Goal: Task Accomplishment & Management: Manage account settings

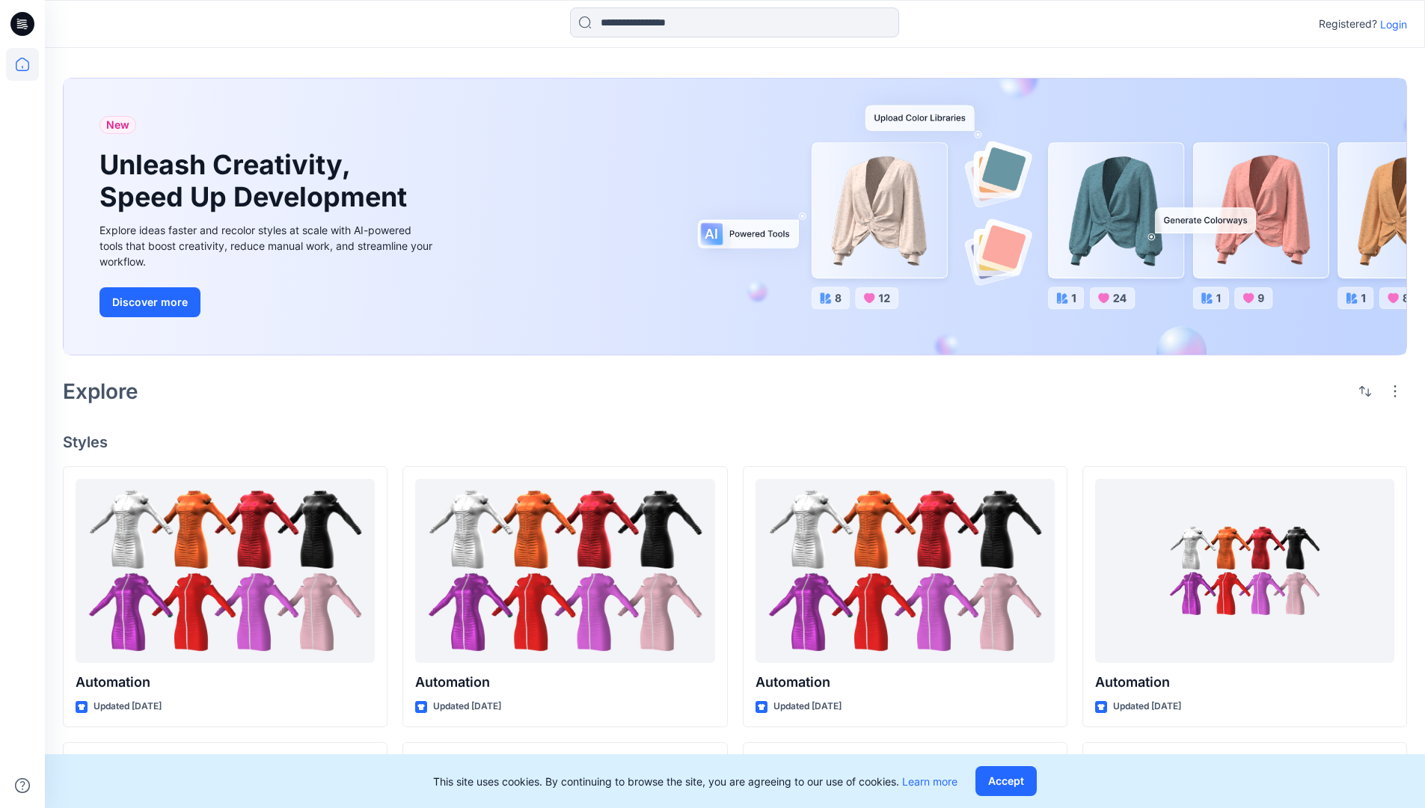
click at [1390, 24] on p "Login" at bounding box center [1393, 24] width 27 height 16
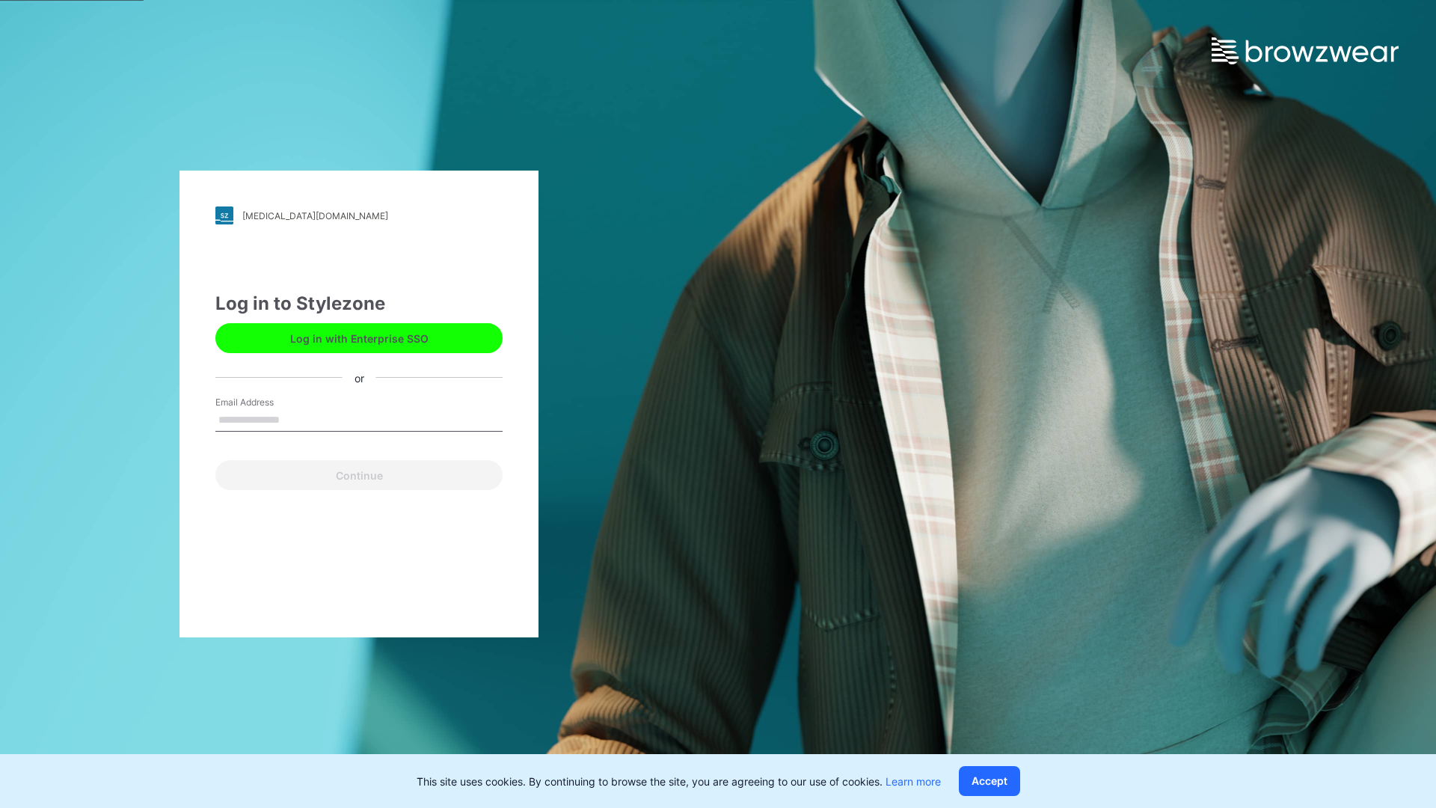
click at [296, 419] on input "Email Address" at bounding box center [358, 420] width 287 height 22
type input "**********"
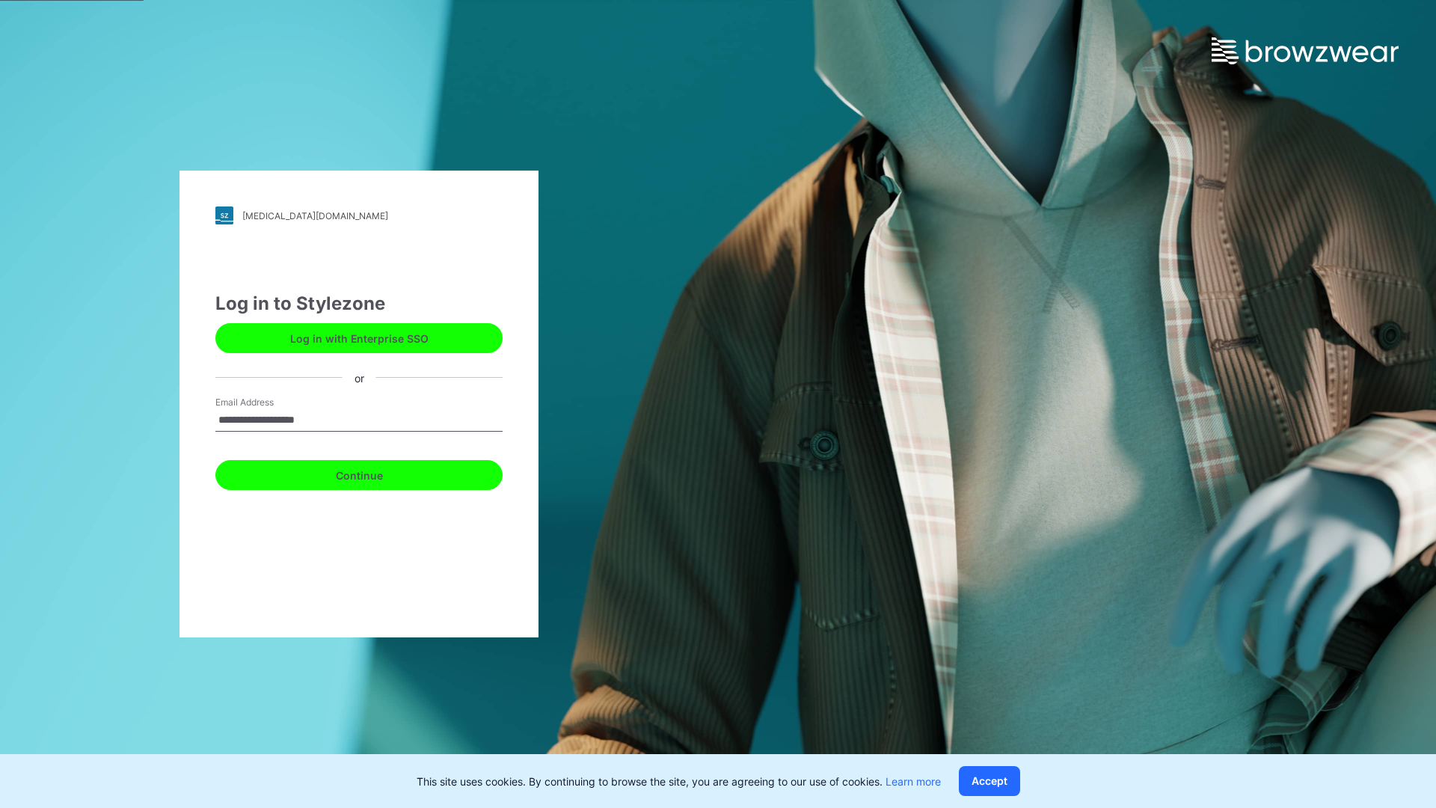
click at [376, 473] on button "Continue" at bounding box center [358, 475] width 287 height 30
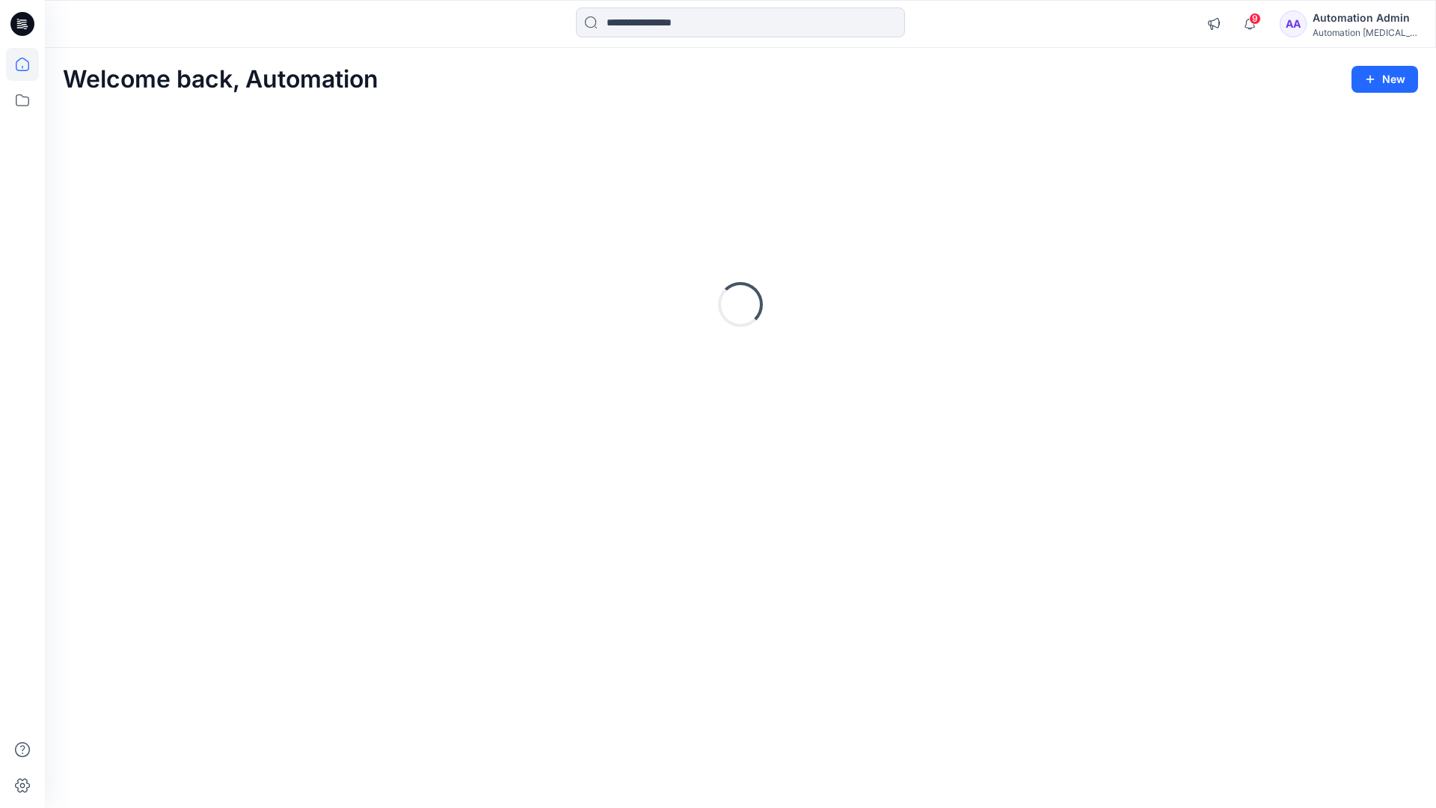
click at [28, 64] on icon at bounding box center [22, 64] width 13 height 13
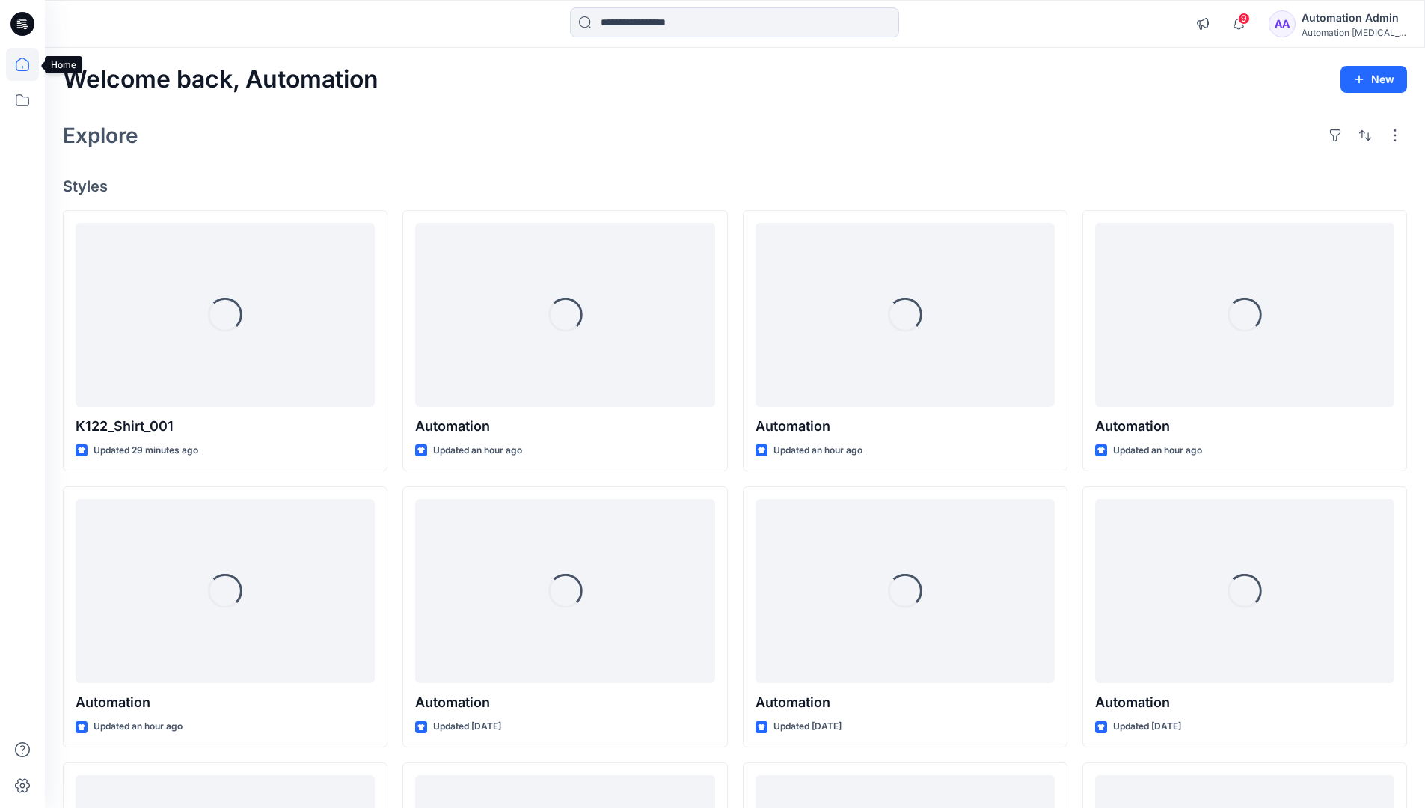
click at [1335, 22] on div "Automation Admin" at bounding box center [1354, 18] width 105 height 18
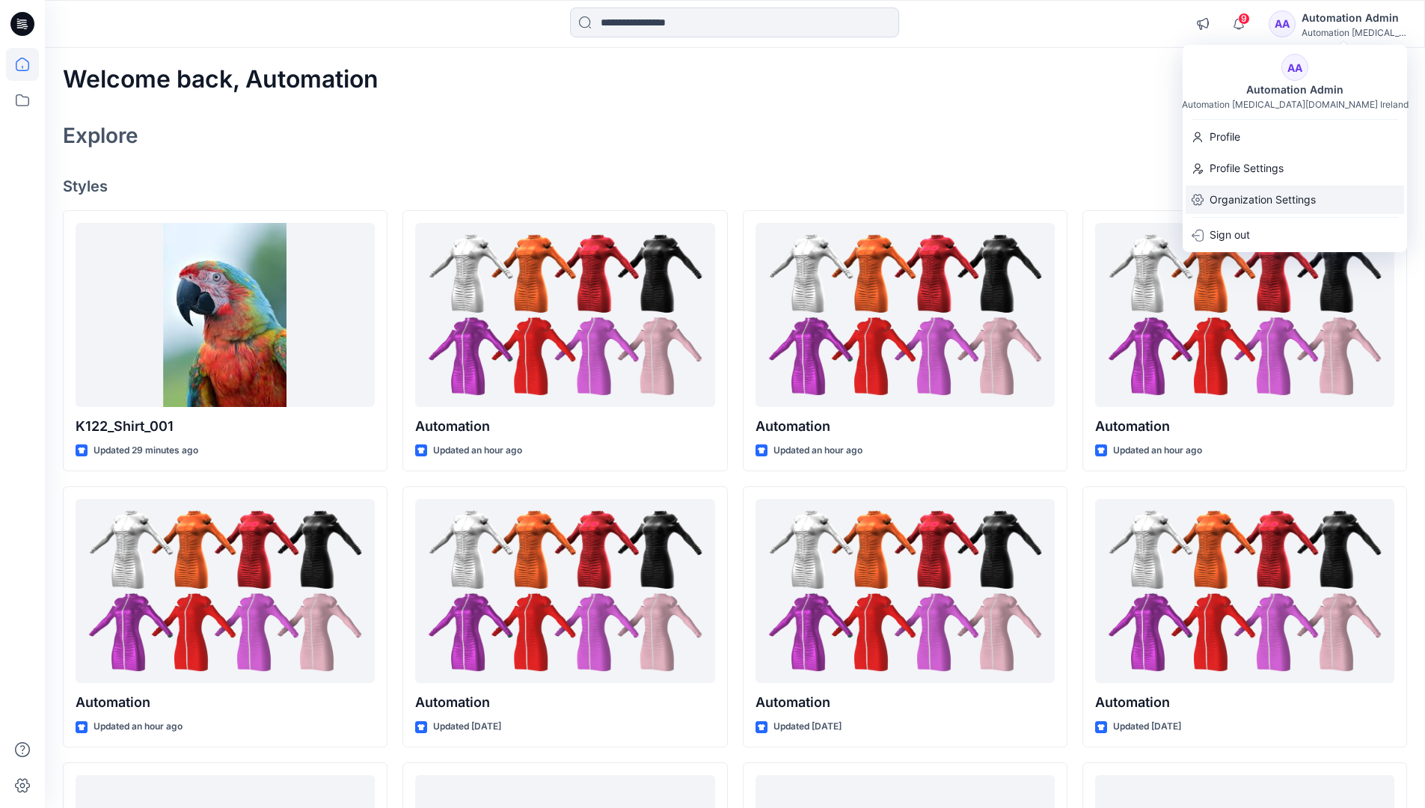
click at [1237, 207] on p "Organization Settings" at bounding box center [1263, 200] width 106 height 28
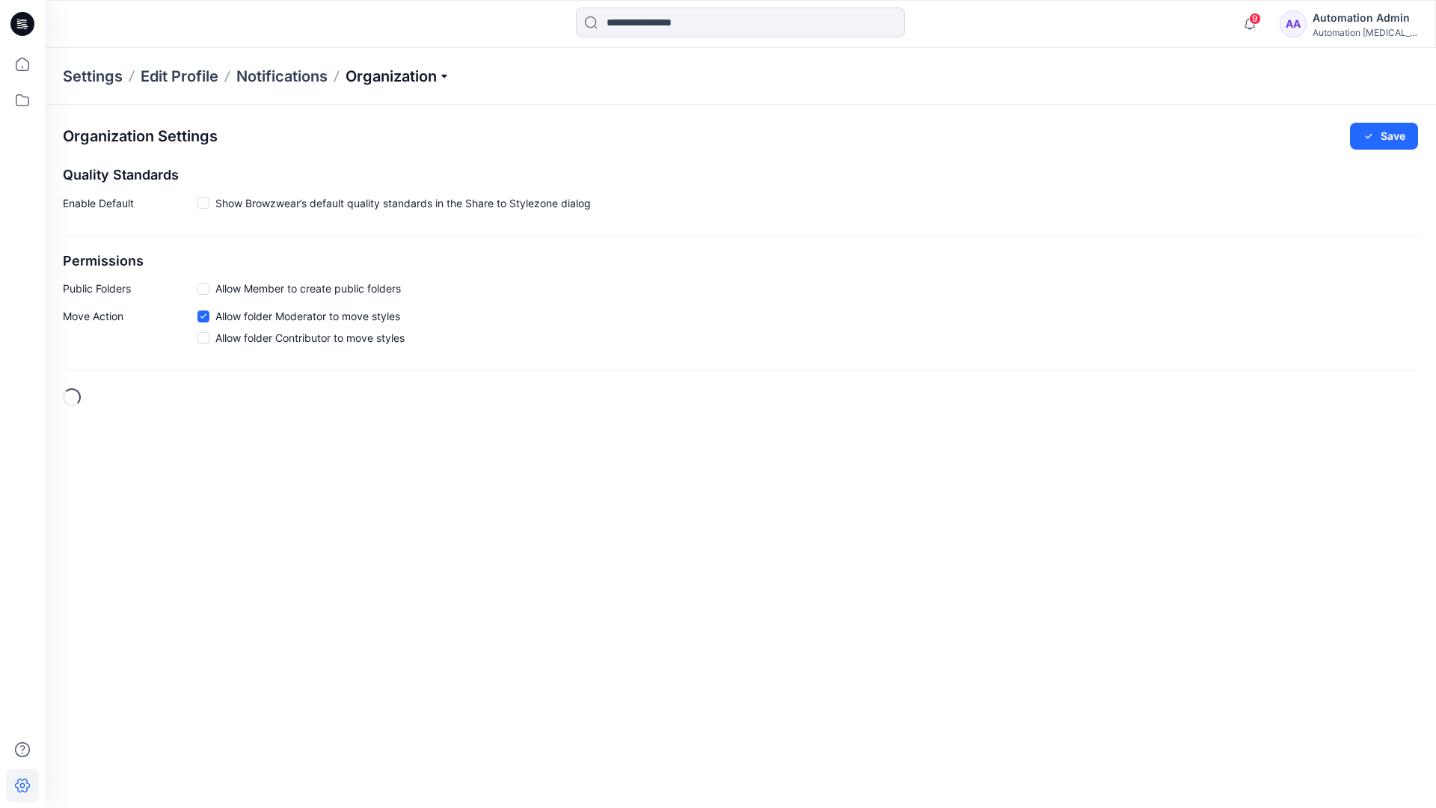
click at [430, 76] on p "Organization" at bounding box center [398, 76] width 105 height 21
click at [368, 140] on link "Edit Status Labels" at bounding box center [400, 141] width 218 height 30
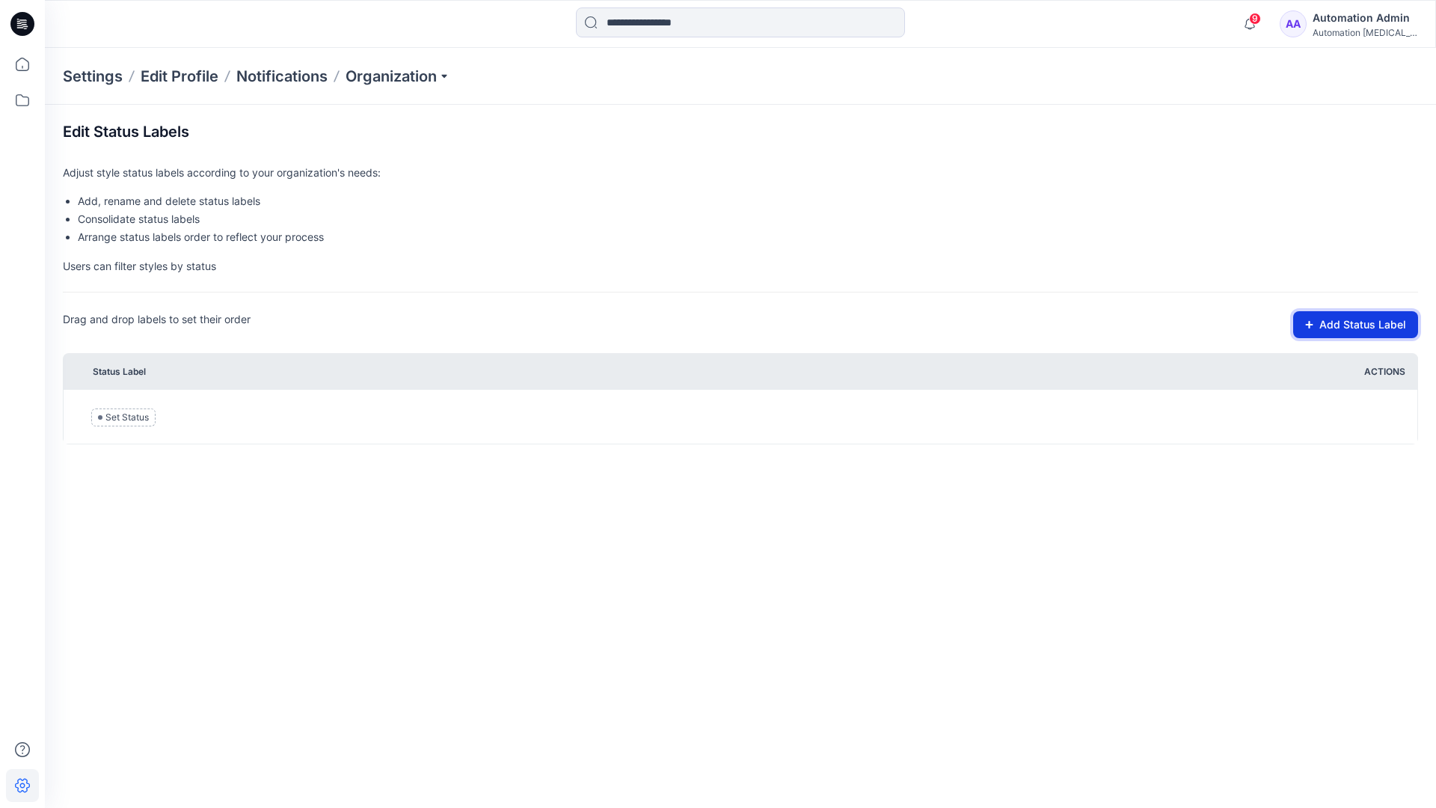
click at [1341, 326] on button "Add Status Label" at bounding box center [1355, 324] width 125 height 27
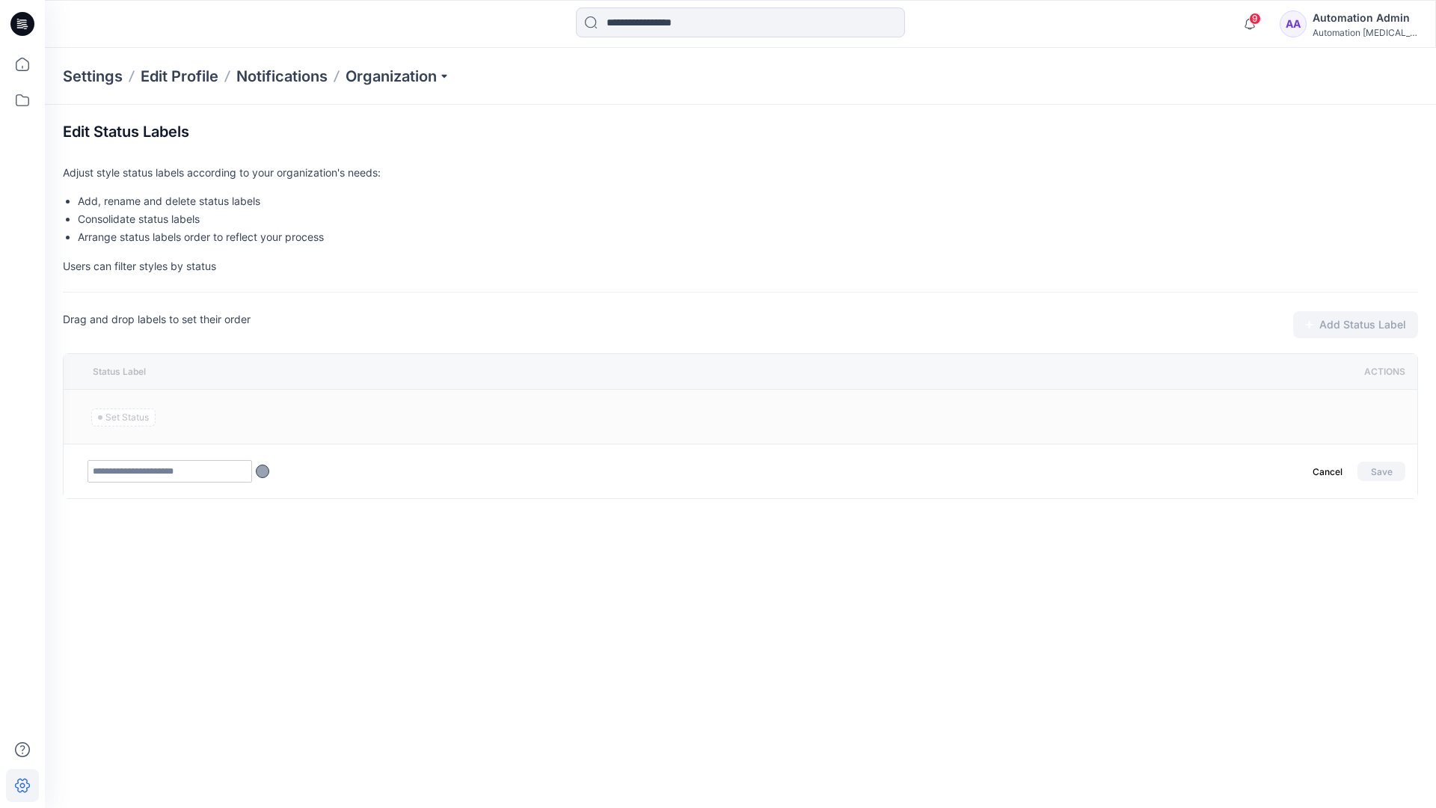
click at [200, 474] on input "text" at bounding box center [170, 471] width 165 height 22
type input "********"
click at [1376, 468] on button "Save" at bounding box center [1382, 471] width 48 height 19
click at [17, 64] on icon at bounding box center [22, 64] width 33 height 33
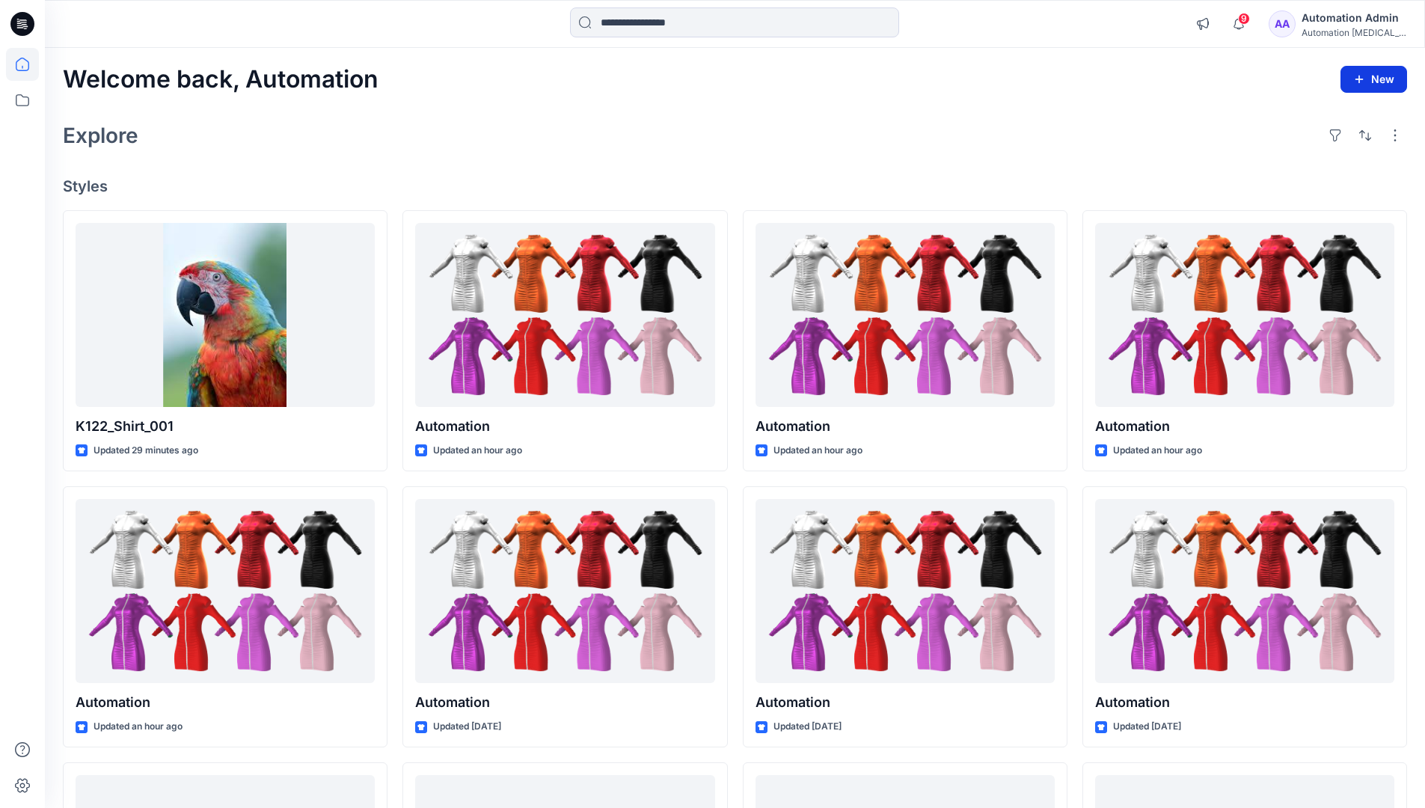
click at [1368, 84] on button "New" at bounding box center [1374, 79] width 67 height 27
click at [1332, 116] on p "New Style" at bounding box center [1327, 117] width 50 height 18
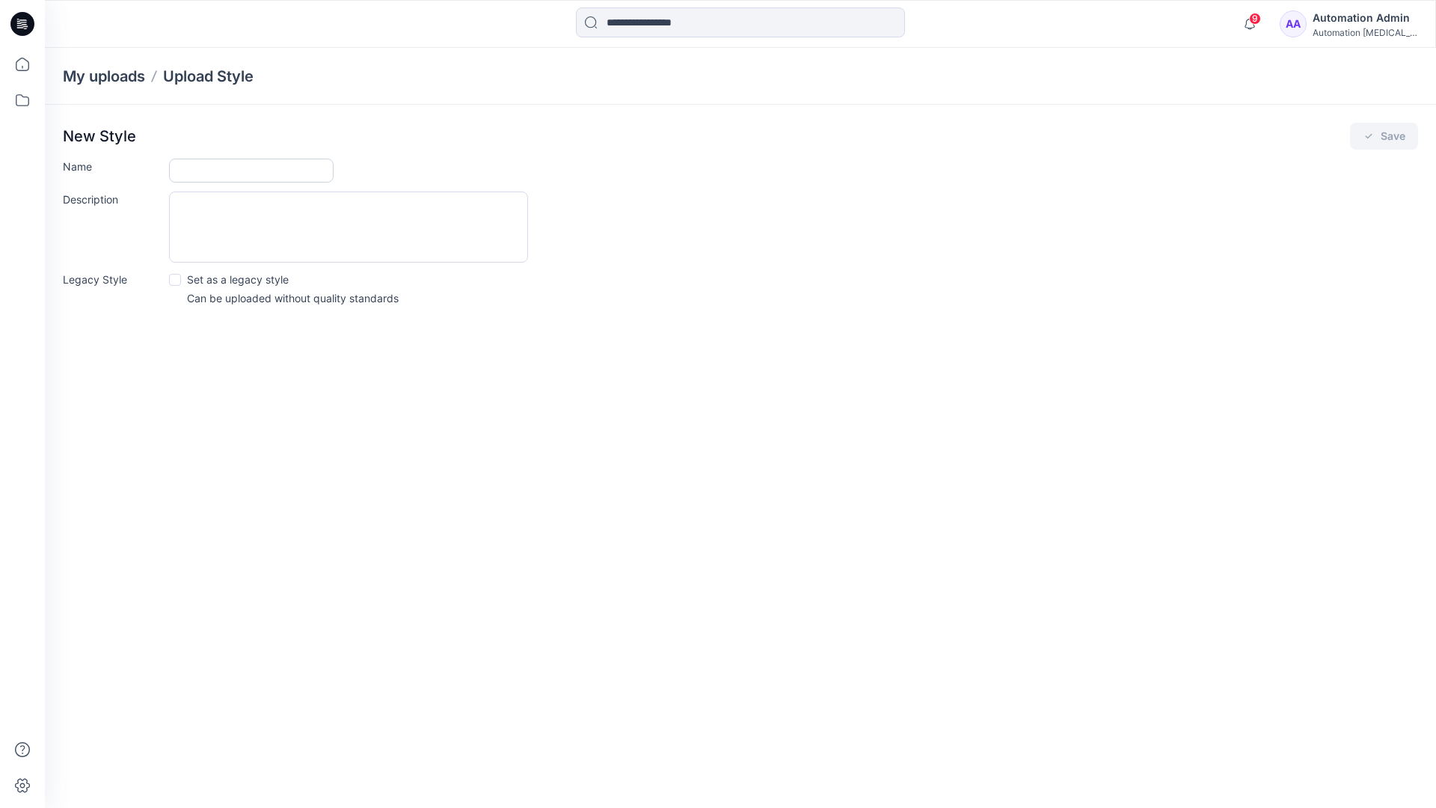
click at [236, 169] on input "Name" at bounding box center [251, 171] width 165 height 24
type input "**********"
click at [659, 226] on div "Description" at bounding box center [741, 227] width 1356 height 71
click at [1369, 141] on icon "submit" at bounding box center [1369, 136] width 12 height 12
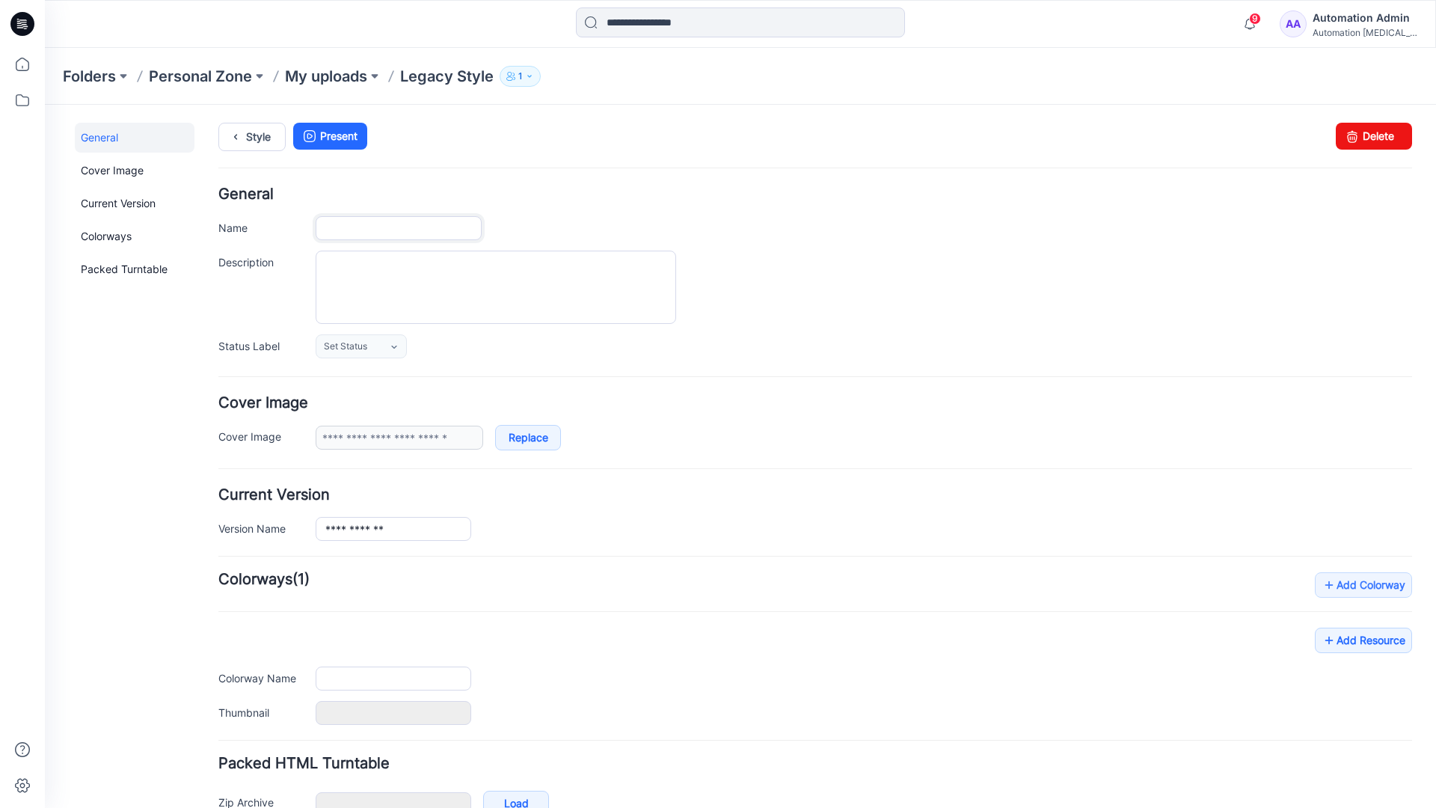
click at [417, 228] on input "Name" at bounding box center [399, 228] width 166 height 24
type input "**********"
type input "*"
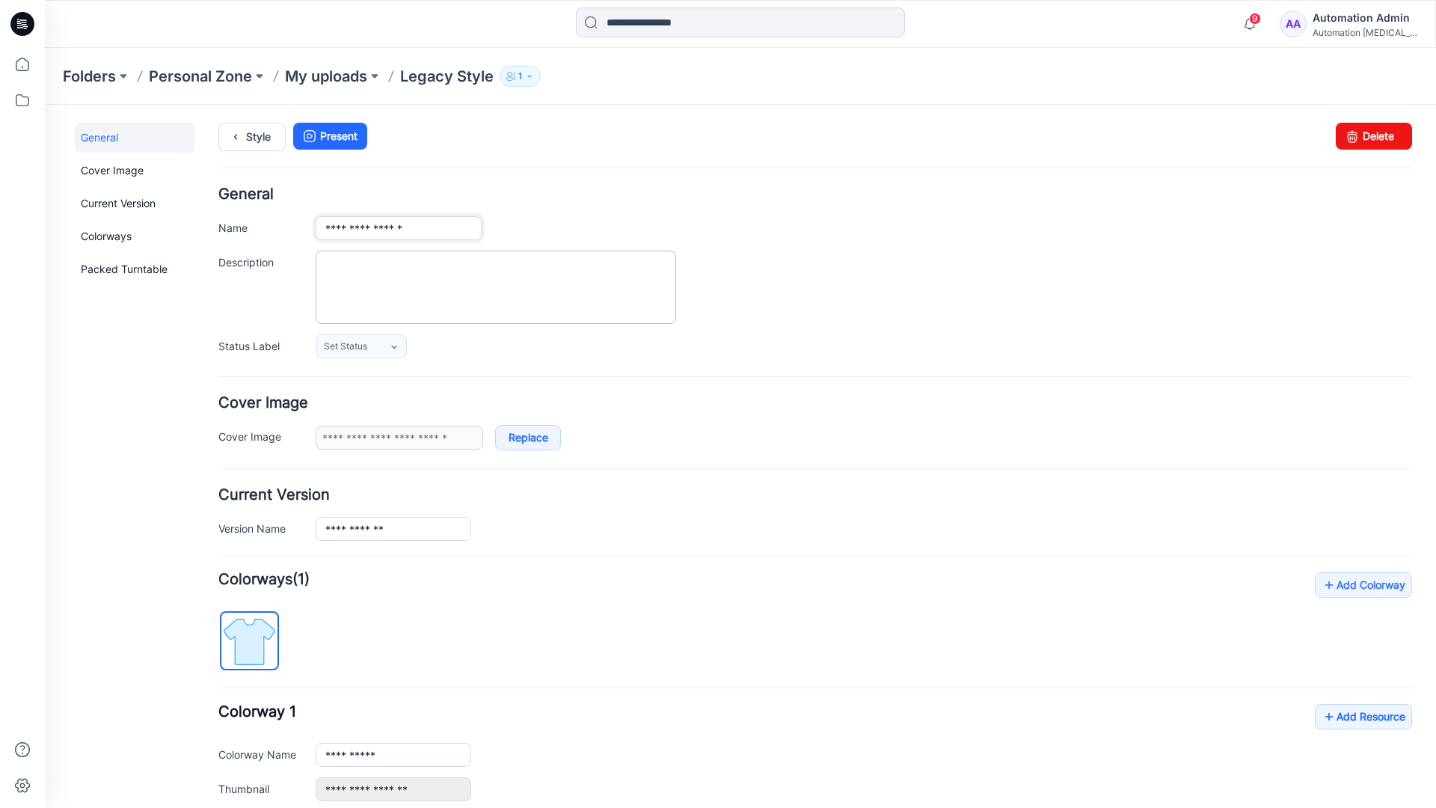
type input "**********"
click at [405, 269] on textarea "Description" at bounding box center [496, 287] width 361 height 73
type textarea "**********"
click at [395, 347] on icon at bounding box center [393, 347] width 5 height 3
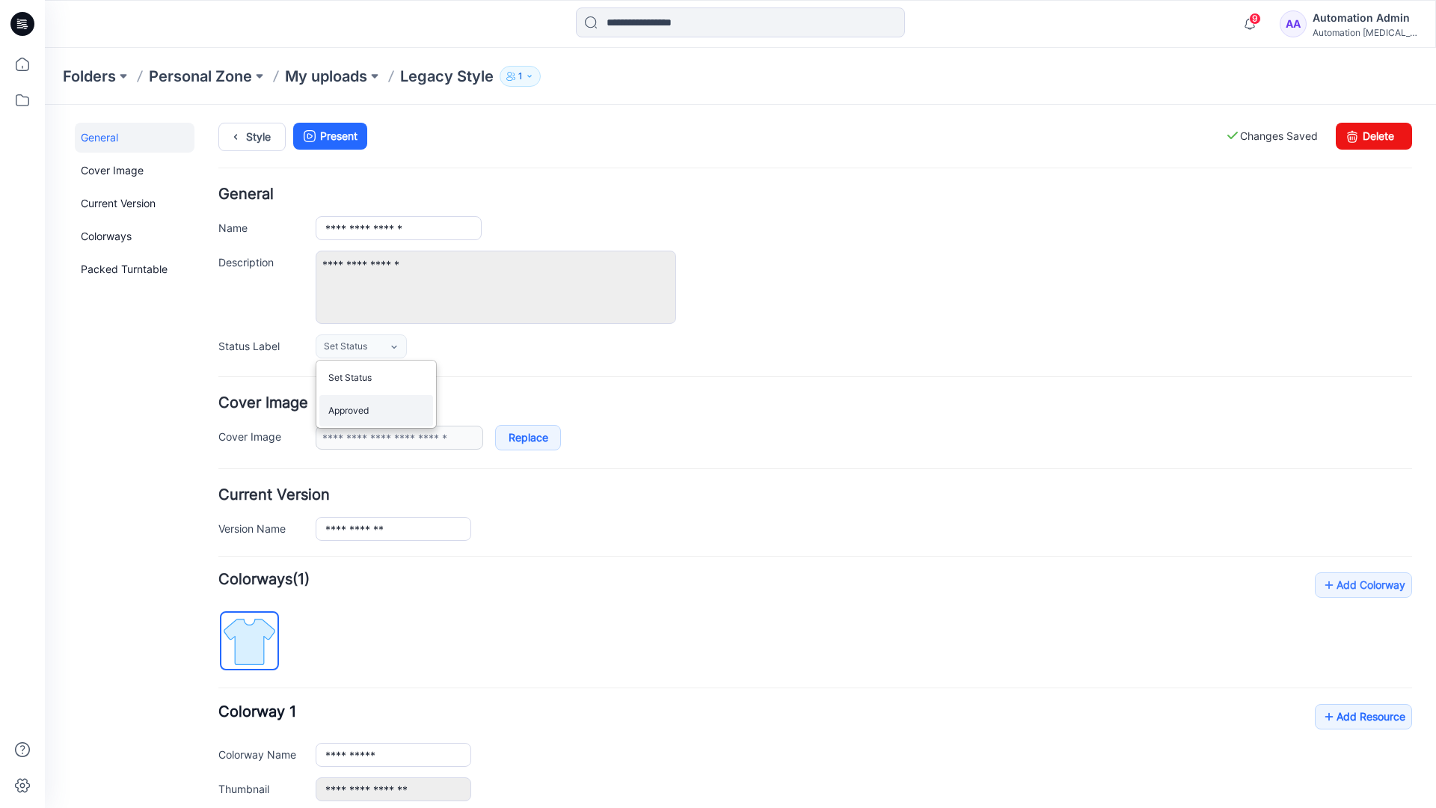
click at [370, 418] on link "Approved" at bounding box center [376, 410] width 114 height 31
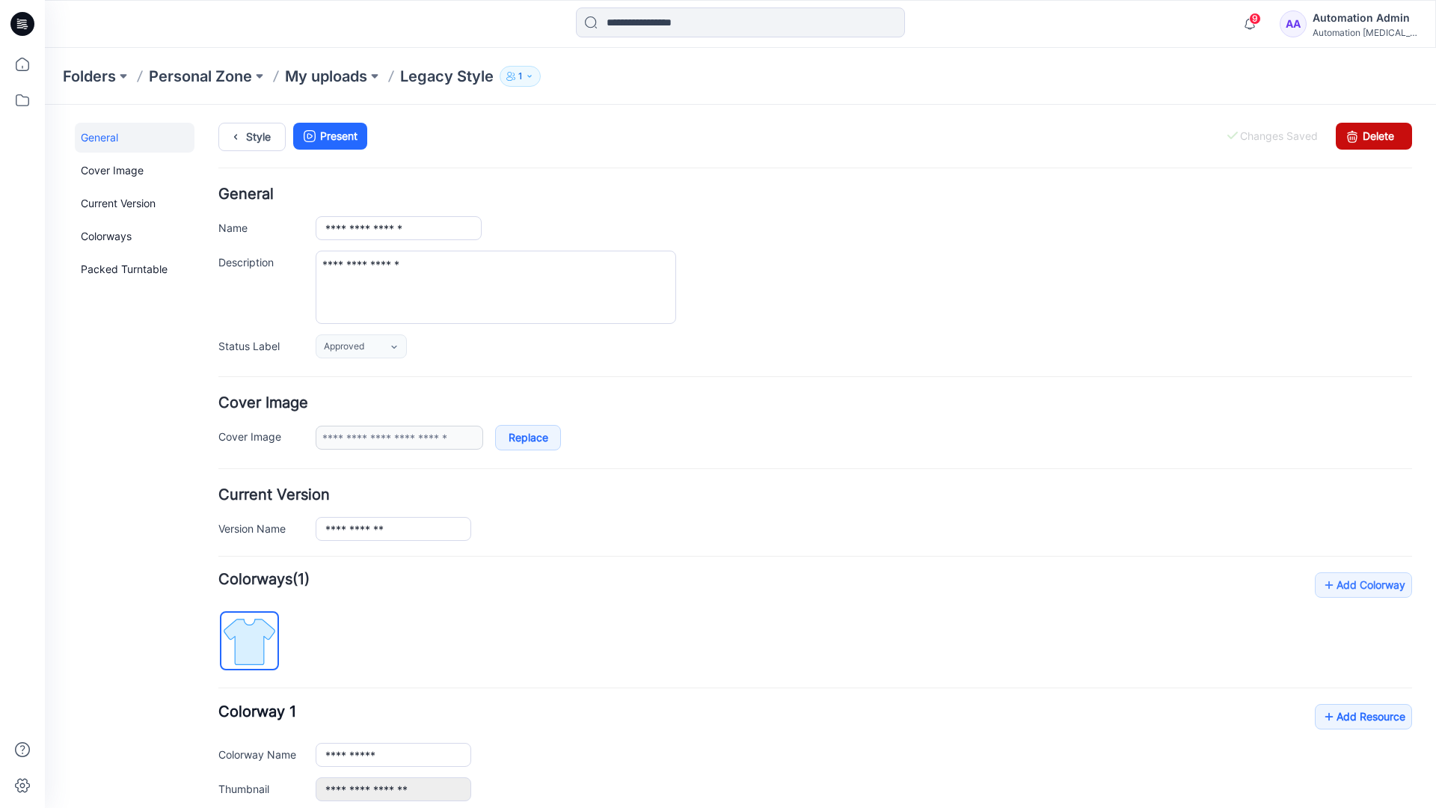
click at [1365, 135] on link "Delete" at bounding box center [1374, 136] width 76 height 27
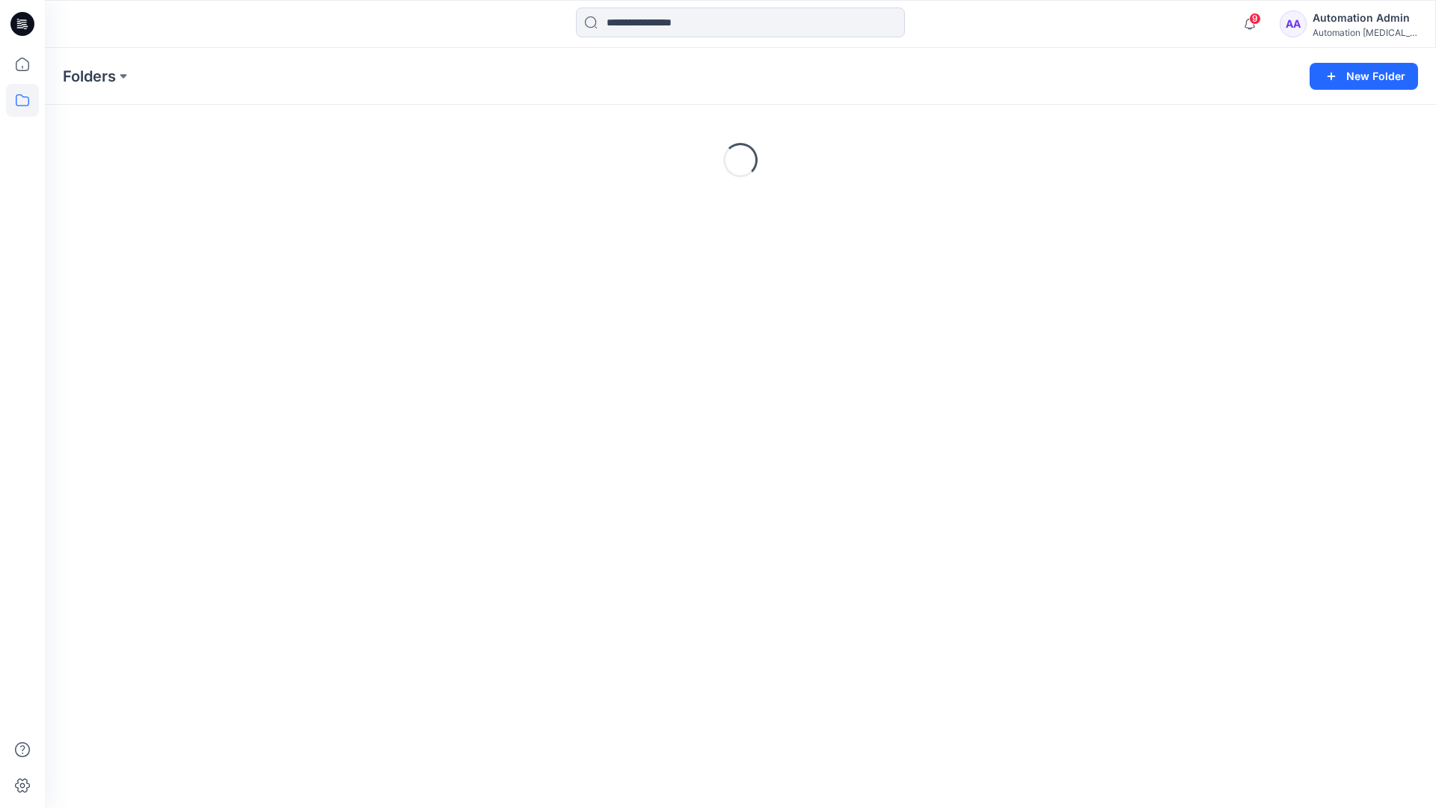
click at [1352, 25] on div "Automation Admin" at bounding box center [1365, 18] width 105 height 18
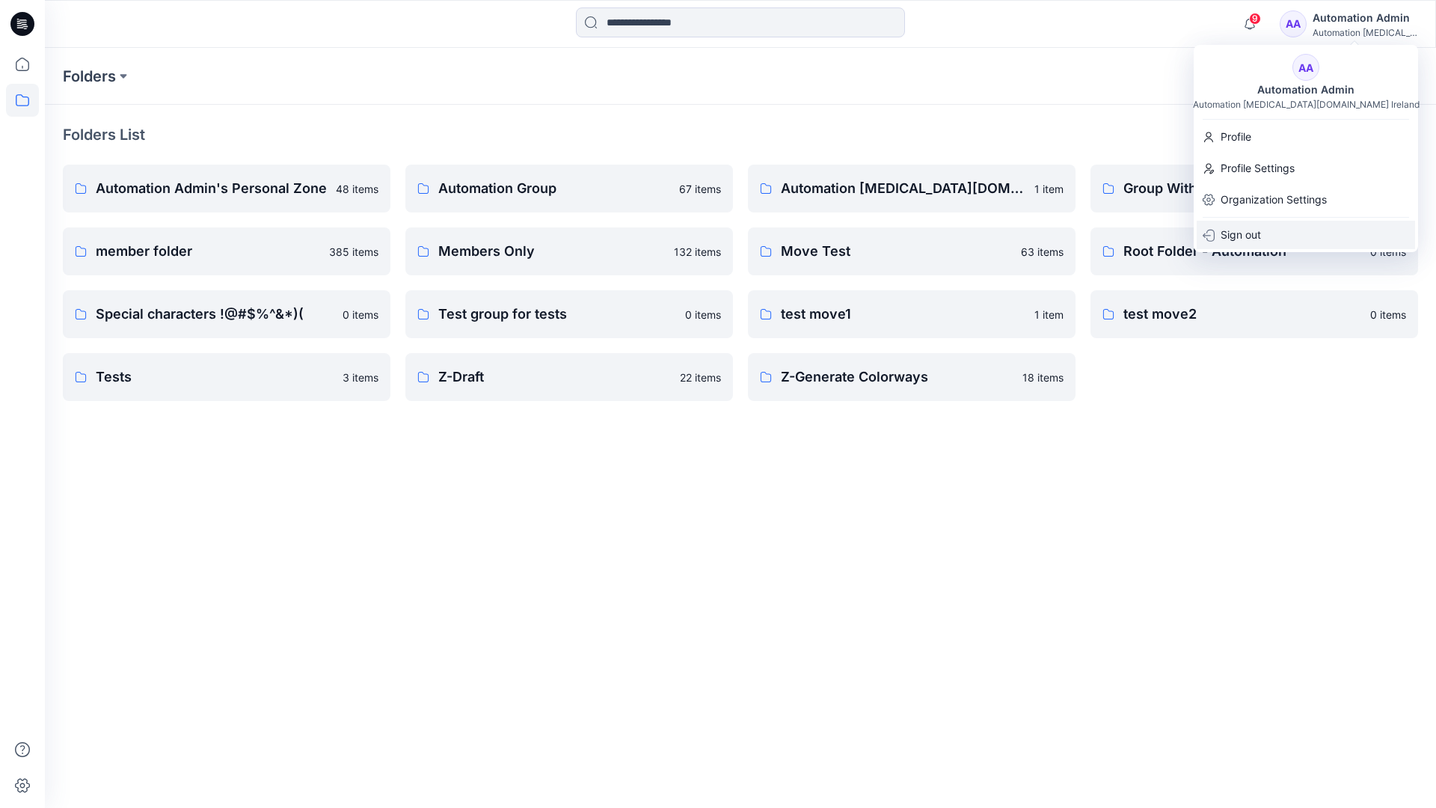
click at [1258, 234] on p "Sign out" at bounding box center [1241, 235] width 40 height 28
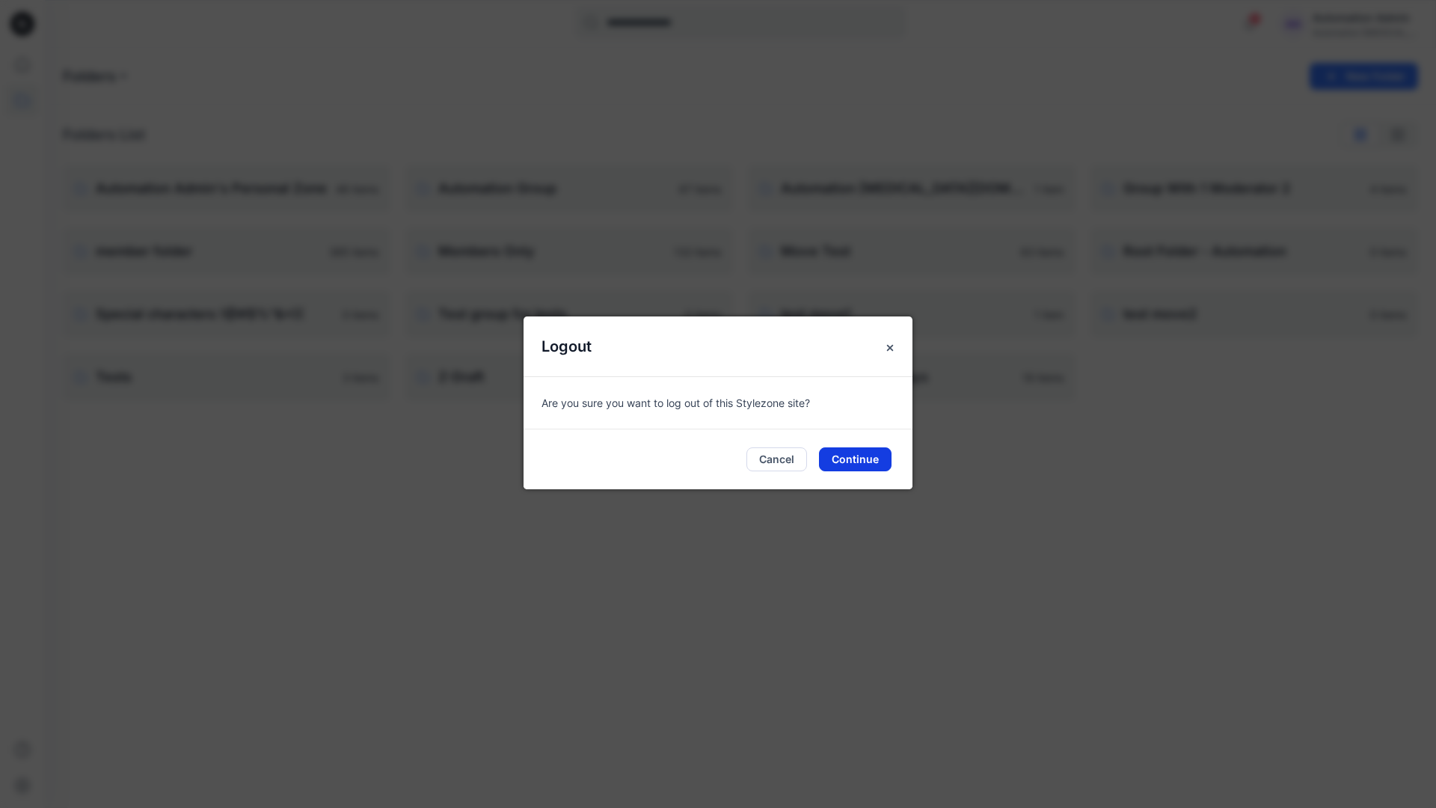
click at [863, 458] on button "Continue" at bounding box center [855, 459] width 73 height 24
